Goal: Task Accomplishment & Management: Complete application form

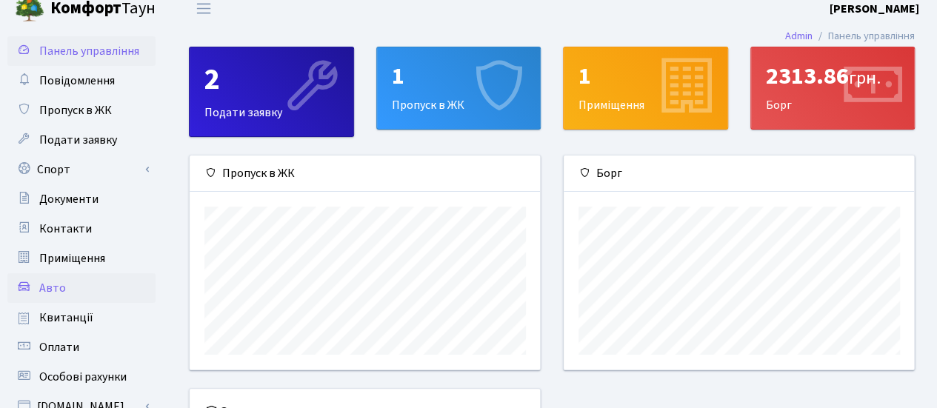
scroll to position [74, 0]
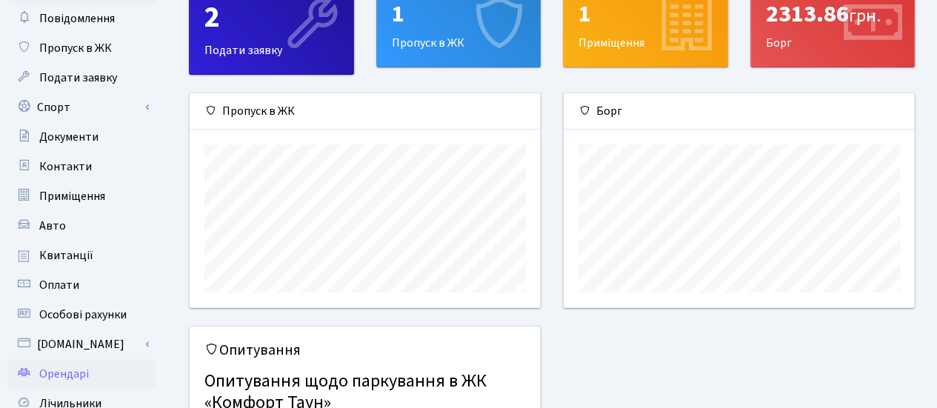
click at [41, 371] on span "Орендарі" at bounding box center [64, 374] width 50 height 16
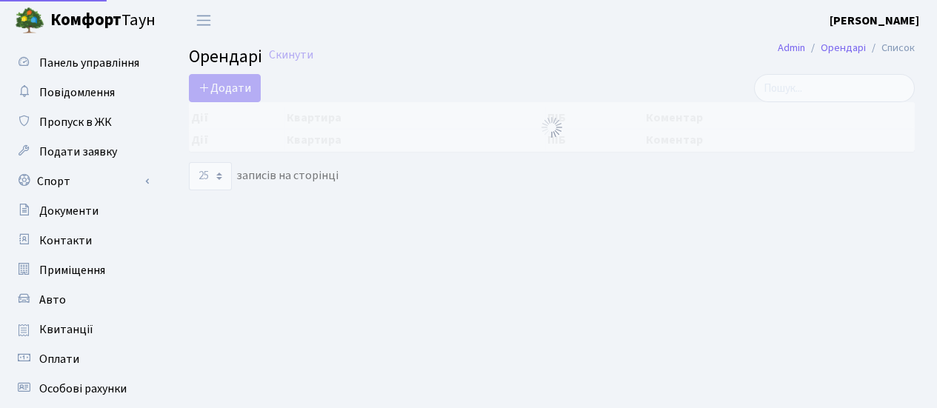
select select "25"
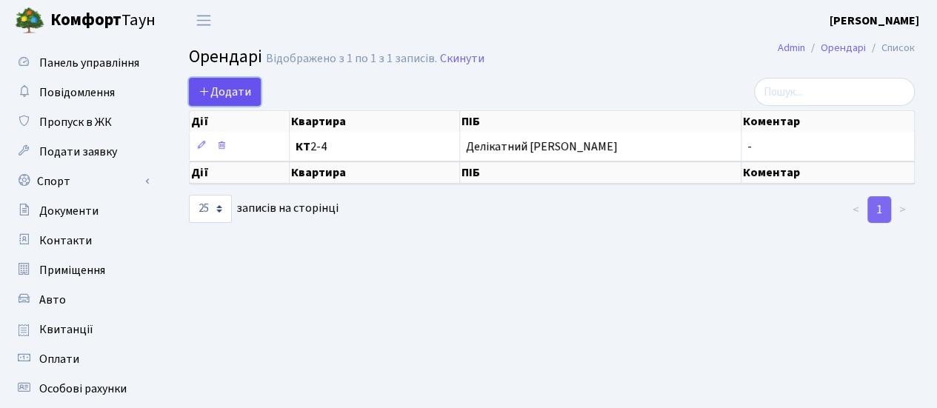
click at [213, 90] on span "Додати" at bounding box center [225, 92] width 53 height 16
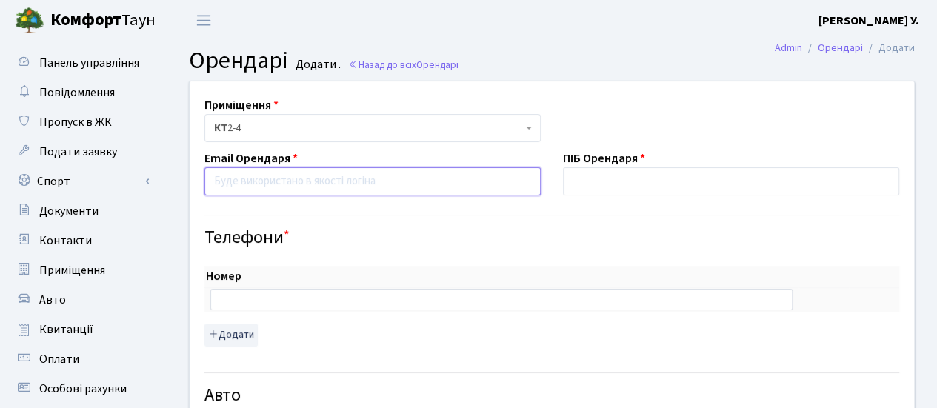
click at [259, 182] on input "email" at bounding box center [373, 181] width 336 height 28
click at [215, 177] on input "email" at bounding box center [373, 181] width 336 height 28
paste input "muratbsl@icloud.com"
type input "muratbsl@icloud.com"
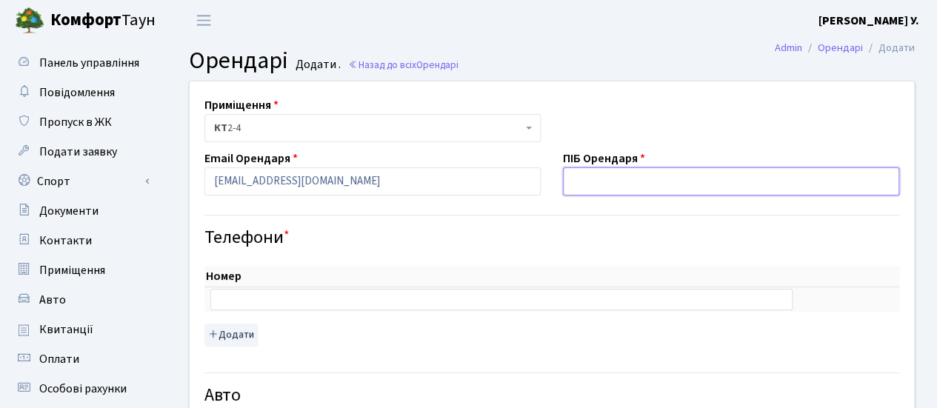
click at [574, 171] on input "text" at bounding box center [731, 181] width 336 height 28
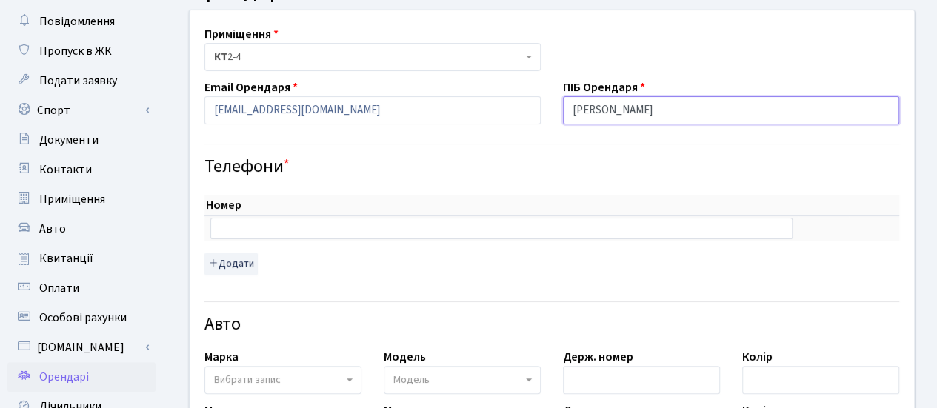
scroll to position [148, 0]
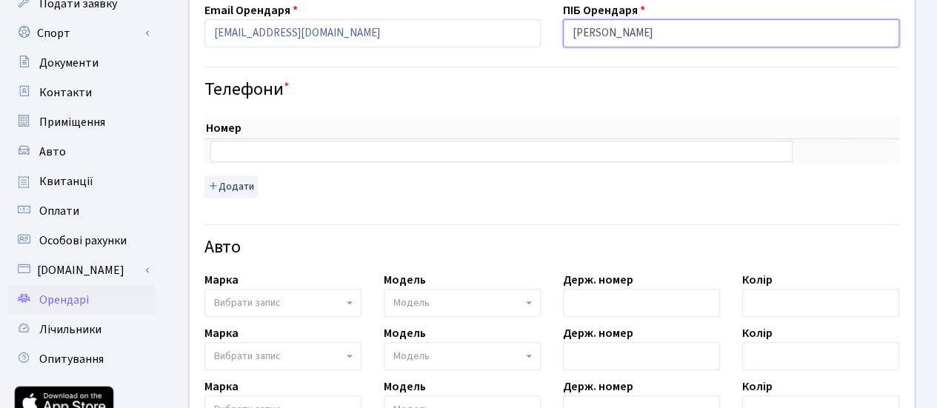
type input "Бесле Мурат"
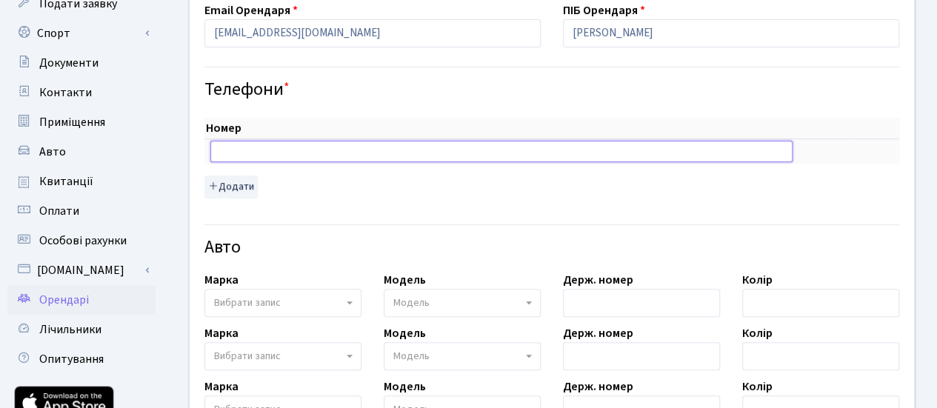
click at [262, 148] on input "text" at bounding box center [501, 151] width 582 height 21
paste input "0983293218"
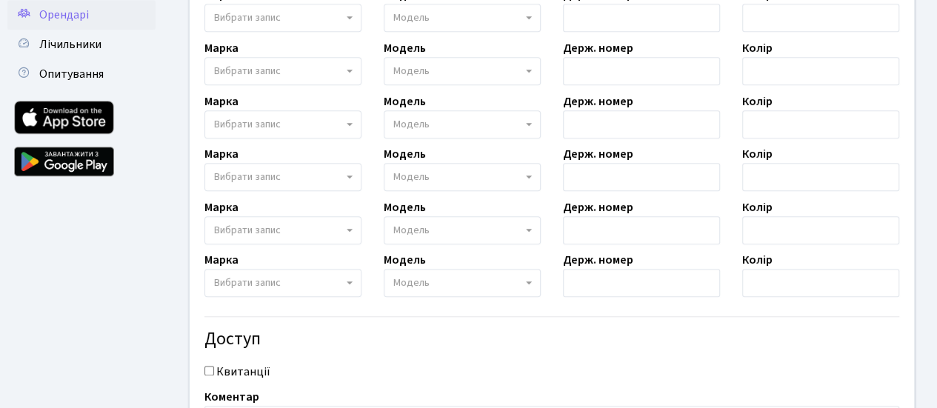
scroll to position [587, 0]
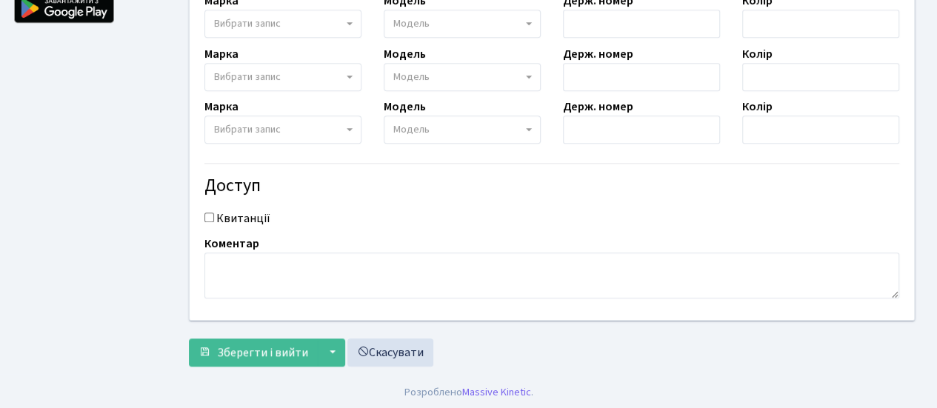
type input "0983293218"
click at [213, 216] on div "Квитанції" at bounding box center [551, 219] width 717 height 18
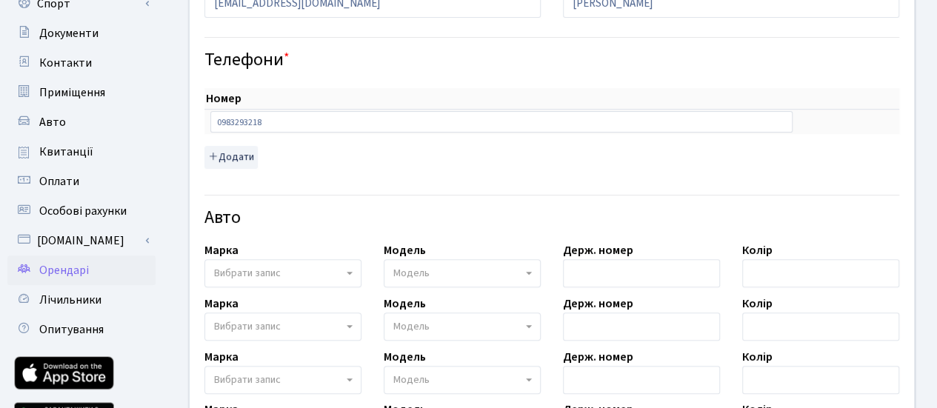
scroll to position [68, 0]
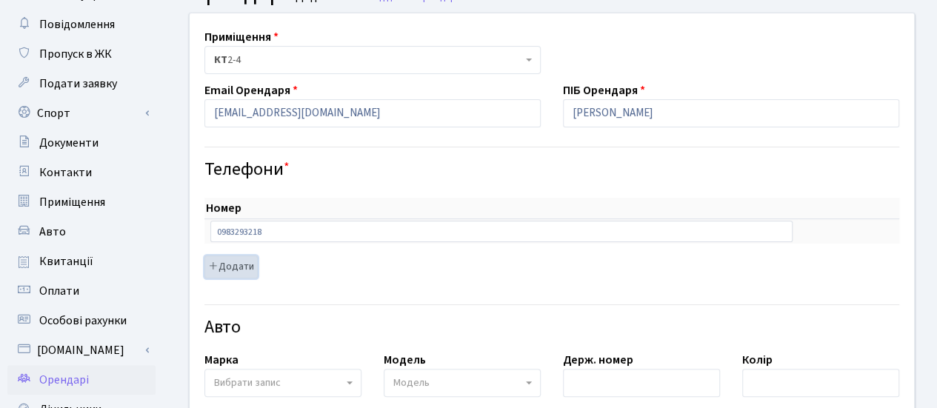
click at [234, 268] on button "Додати" at bounding box center [231, 267] width 53 height 23
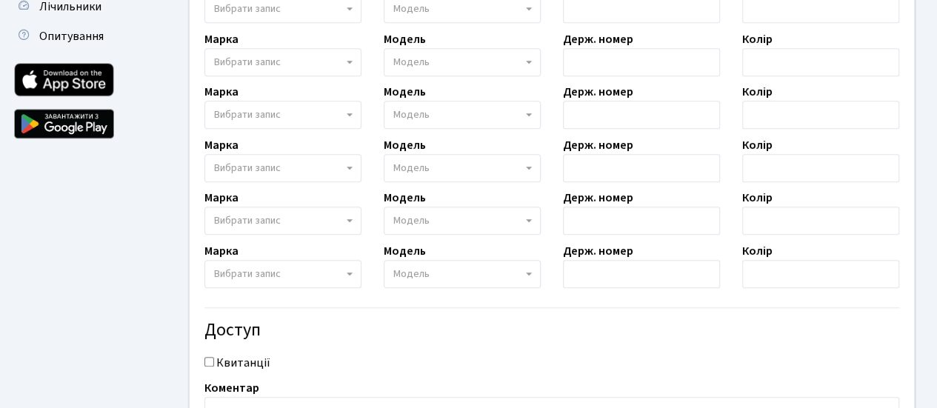
scroll to position [614, 0]
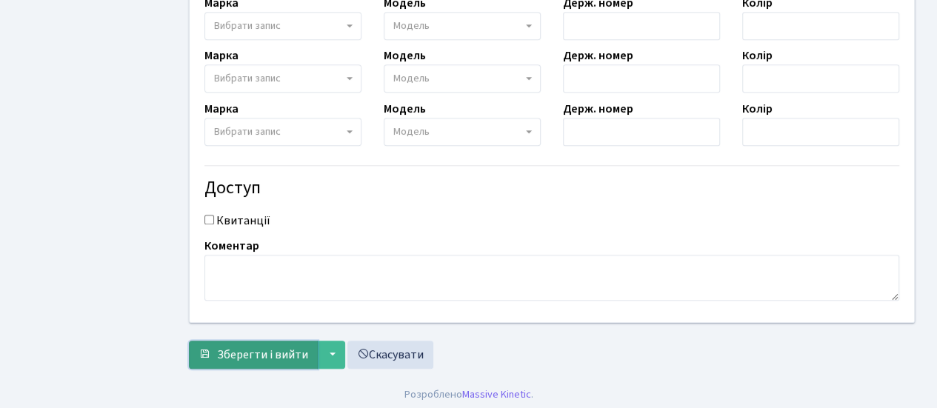
click at [233, 350] on span "Зберегти і вийти" at bounding box center [262, 355] width 91 height 16
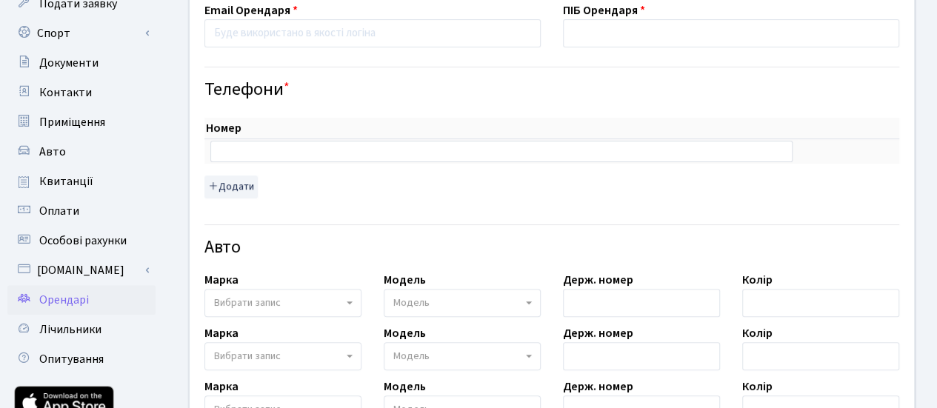
scroll to position [445, 0]
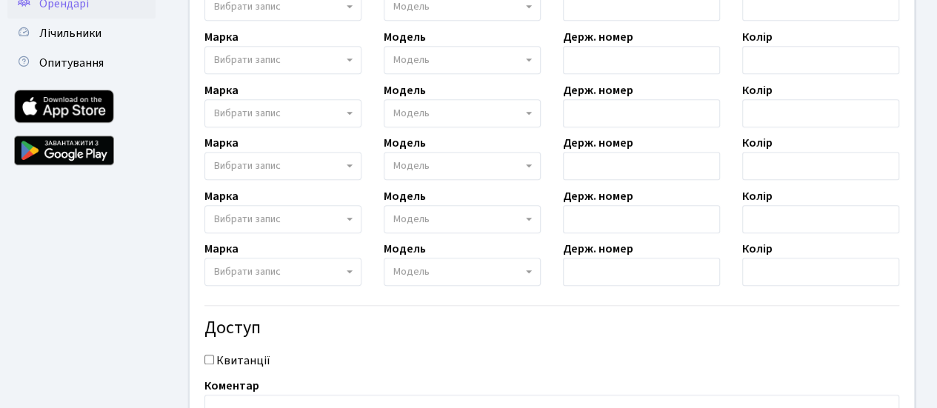
click at [82, 8] on span "Орендарі" at bounding box center [64, 4] width 50 height 16
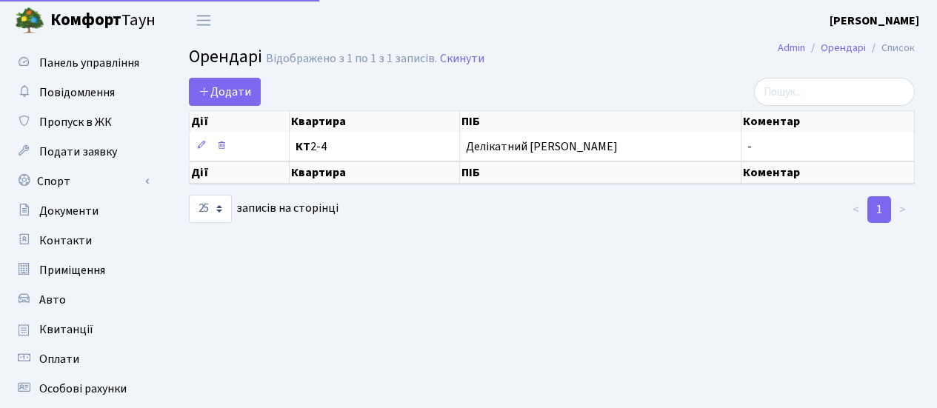
select select "25"
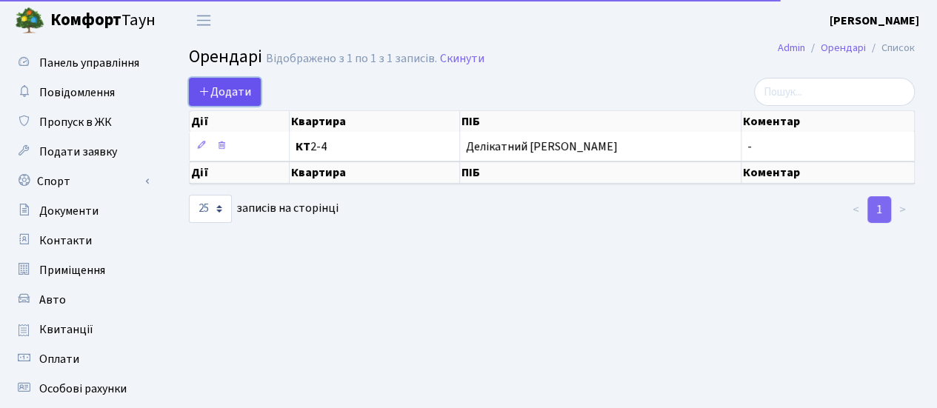
click at [207, 81] on link "Додати" at bounding box center [225, 92] width 72 height 28
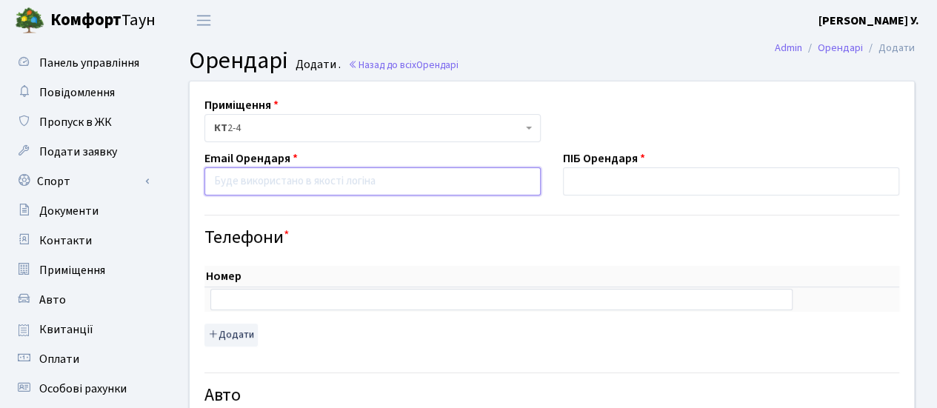
click at [236, 173] on input "email" at bounding box center [373, 181] width 336 height 28
click at [245, 293] on input "text" at bounding box center [501, 299] width 582 height 21
paste input "0983293218"
type input "0983293218"
click at [230, 180] on input "email" at bounding box center [373, 181] width 336 height 28
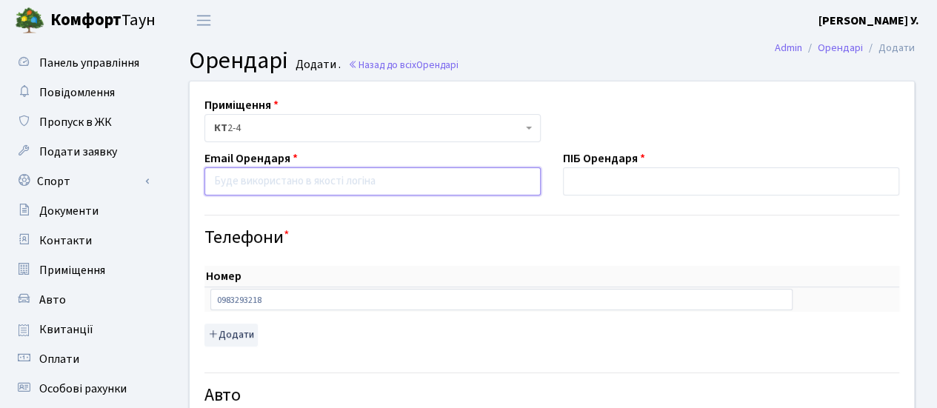
paste input "muratbsl@icloud.com"
type input "muratbsl@icloud.com"
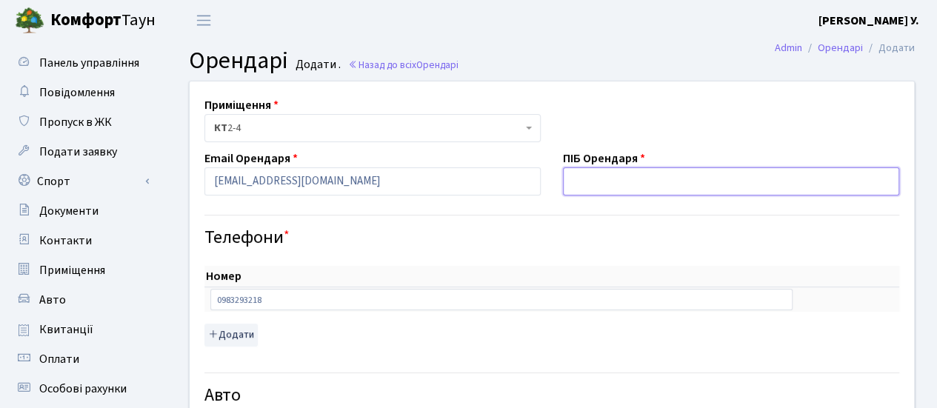
click at [608, 180] on input "text" at bounding box center [731, 181] width 336 height 28
type input "Бесле Мурат"
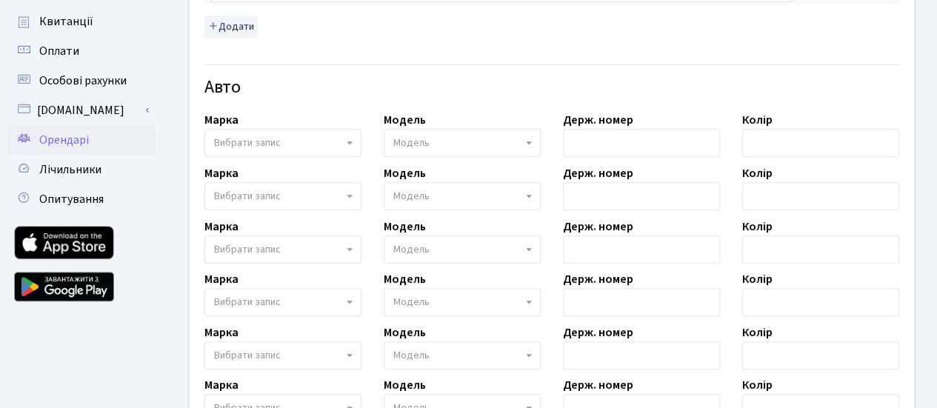
scroll to position [587, 0]
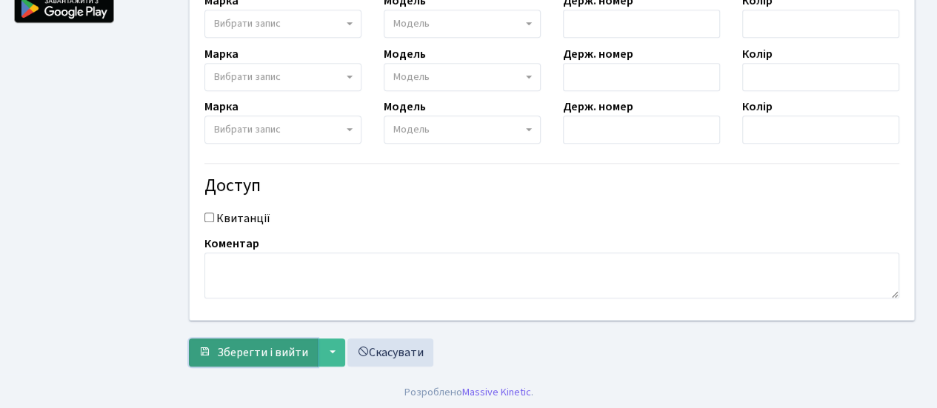
click at [216, 348] on button "Зберегти і вийти" at bounding box center [253, 353] width 129 height 28
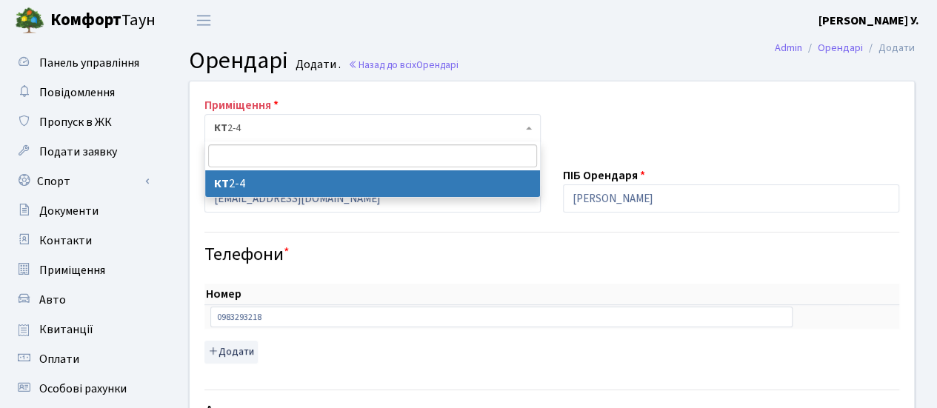
click at [529, 122] on span at bounding box center [530, 128] width 3 height 28
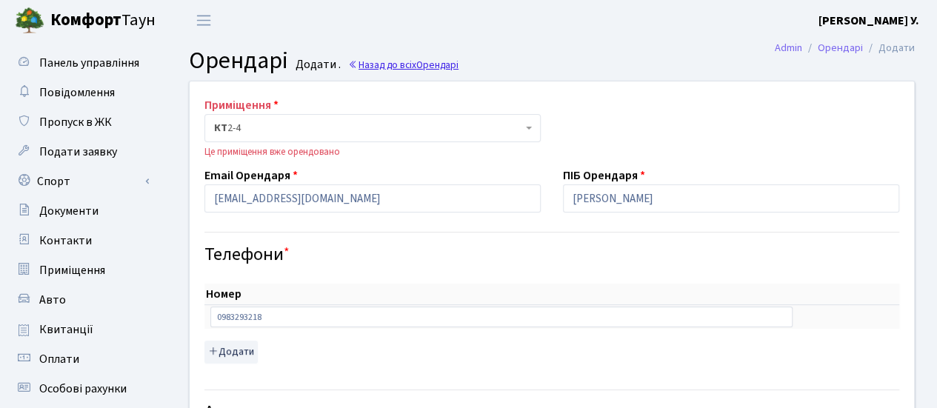
click at [413, 59] on link "Назад до всіх Орендарі" at bounding box center [403, 65] width 110 height 14
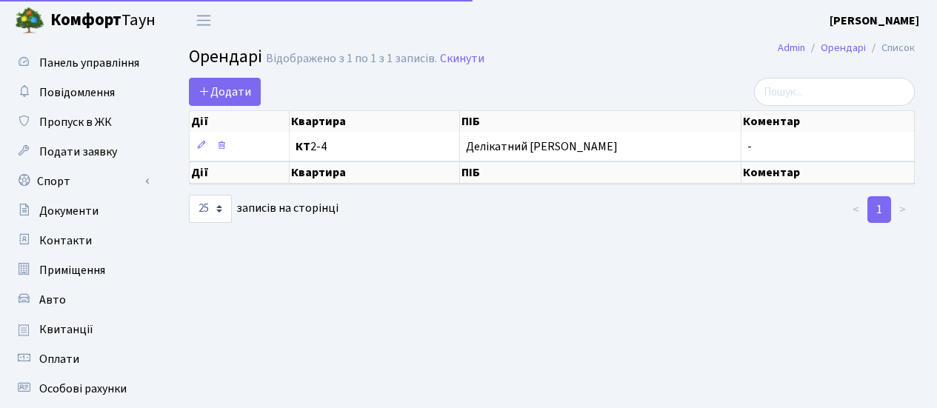
select select "25"
click at [885, 15] on b "[PERSON_NAME]" at bounding box center [875, 21] width 90 height 16
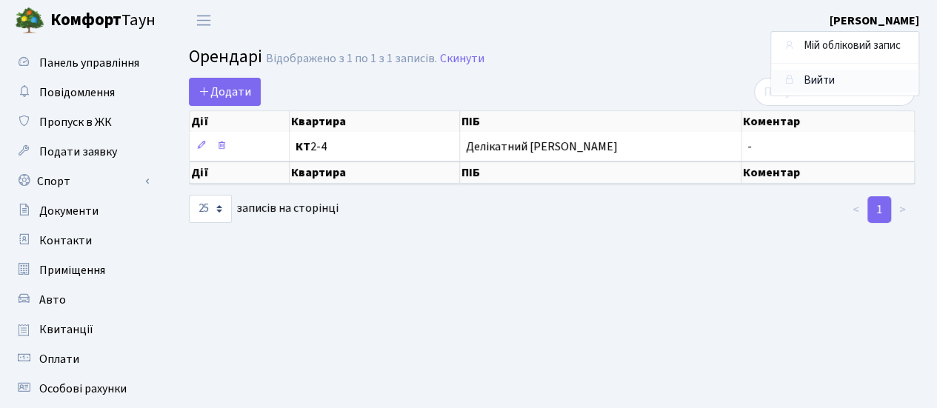
click at [817, 85] on link "Вийти" at bounding box center [844, 81] width 147 height 23
